Goal: Transaction & Acquisition: Purchase product/service

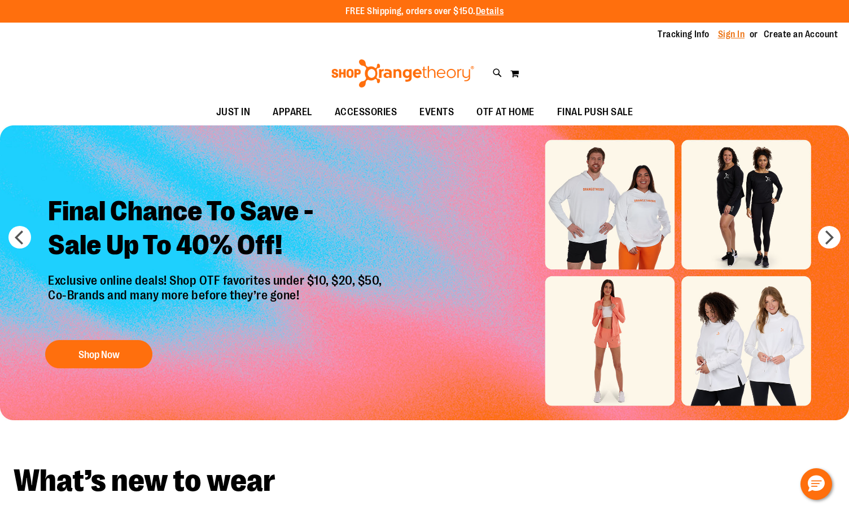
click at [735, 32] on link "Sign In" at bounding box center [731, 34] width 27 height 12
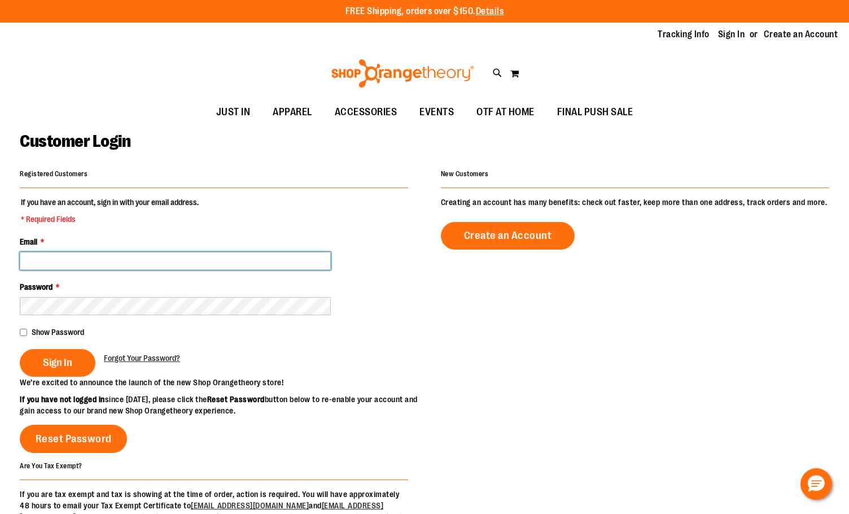
click at [84, 263] on input "Email *" at bounding box center [175, 261] width 311 height 18
type input "**********"
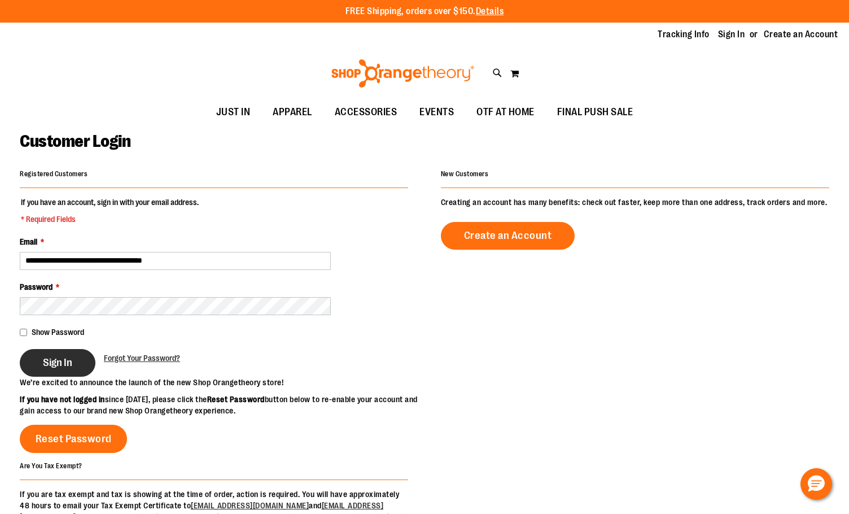
click at [42, 356] on button "Sign In" at bounding box center [58, 363] width 76 height 28
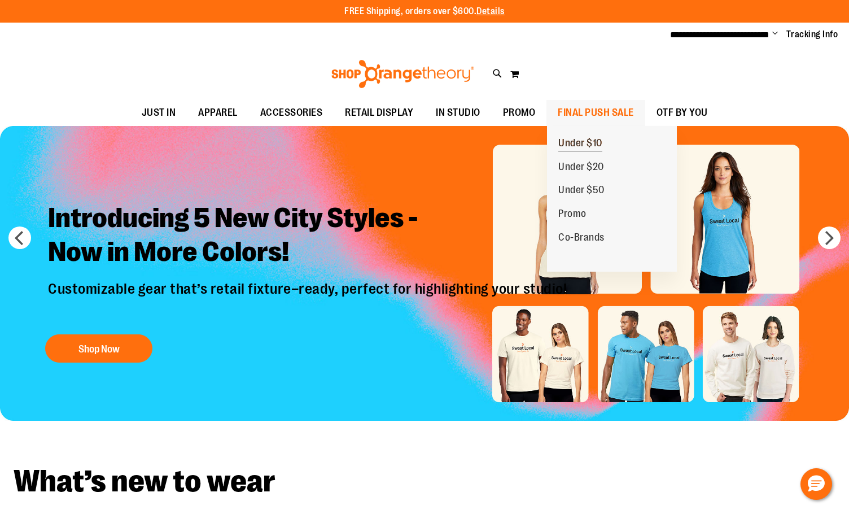
click at [609, 145] on link "Under $10" at bounding box center [580, 144] width 67 height 24
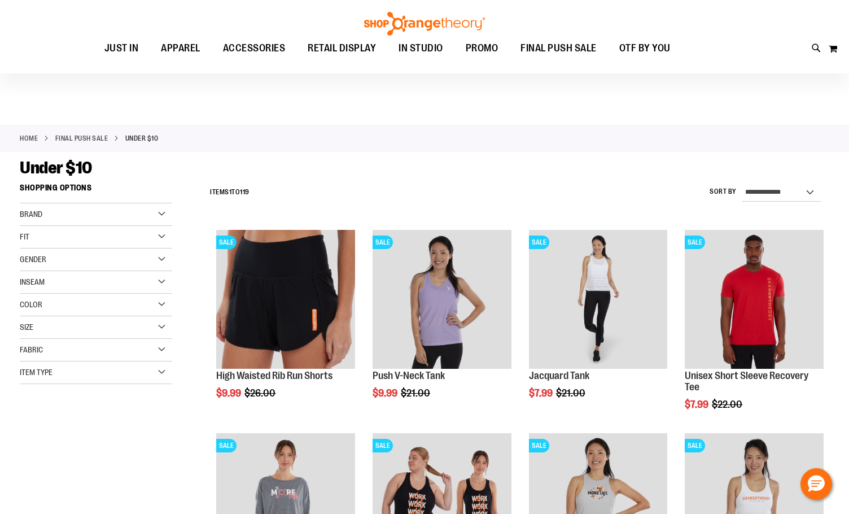
scroll to position [112, 0]
